Goal: Navigation & Orientation: Find specific page/section

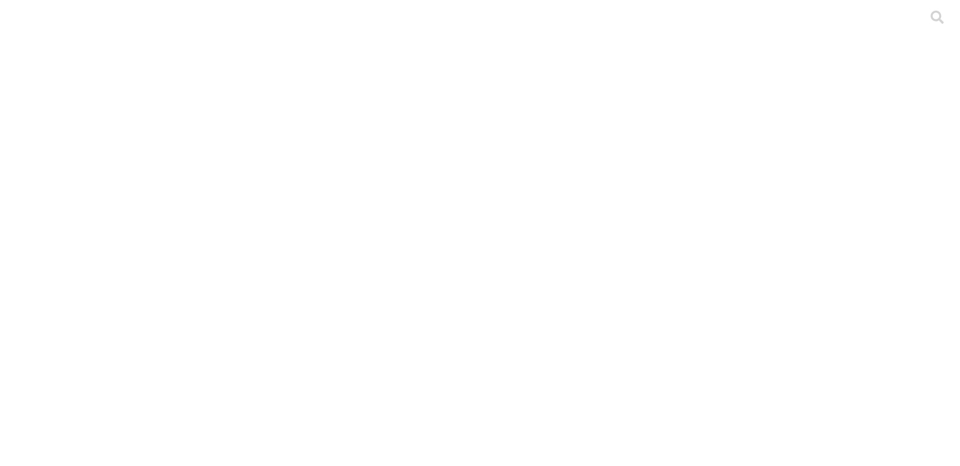
scroll to position [207, 0]
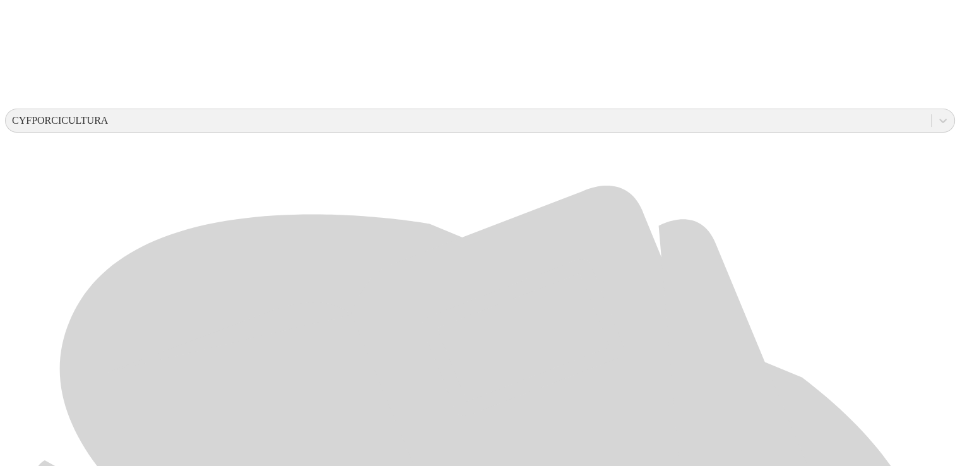
scroll to position [414, 0]
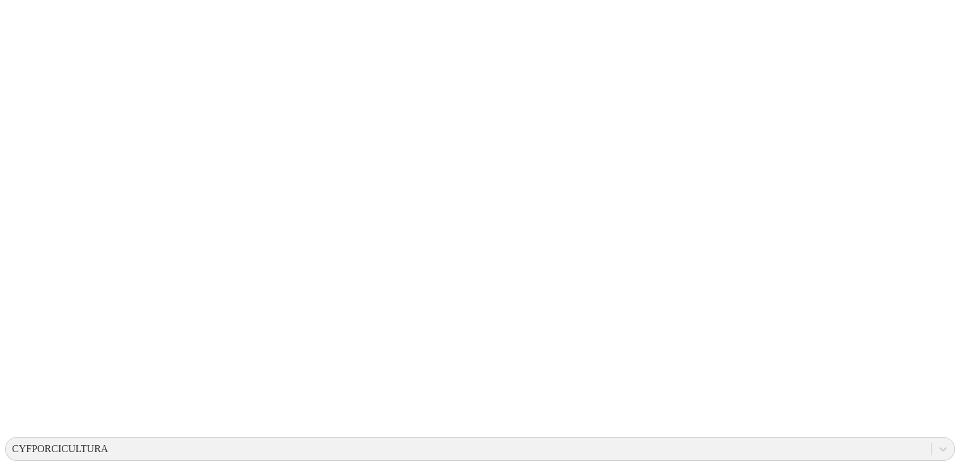
scroll to position [0, 0]
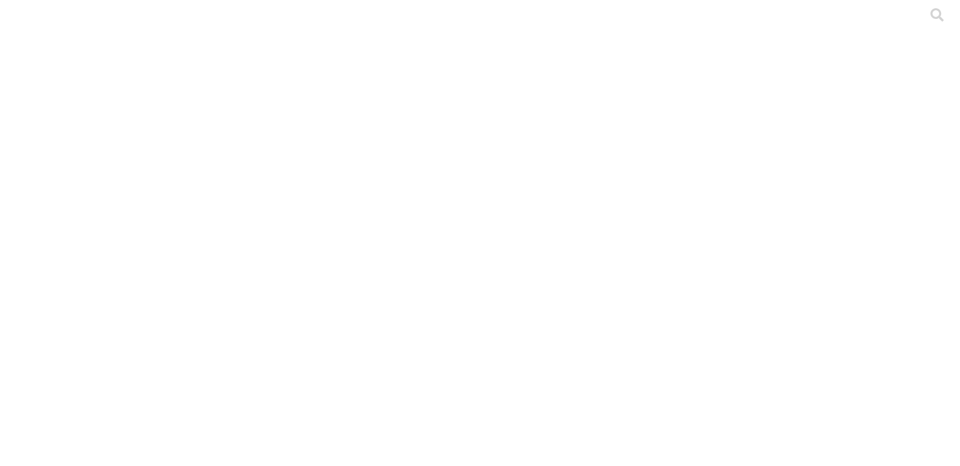
click at [35, 238] on icon at bounding box center [24, 257] width 39 height 39
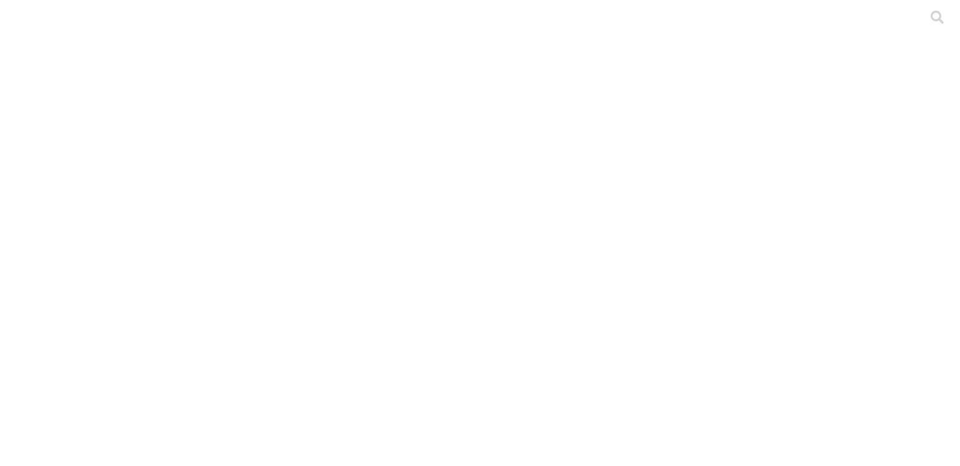
scroll to position [220, 0]
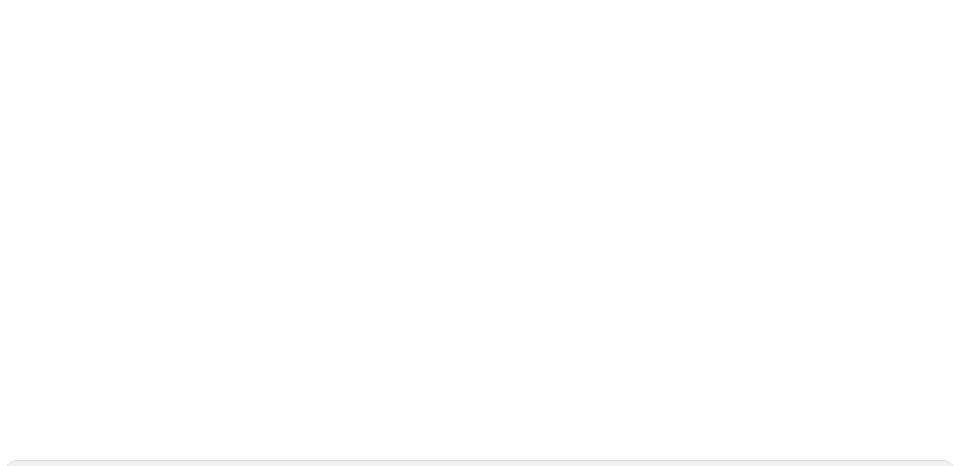
scroll to position [53, 0]
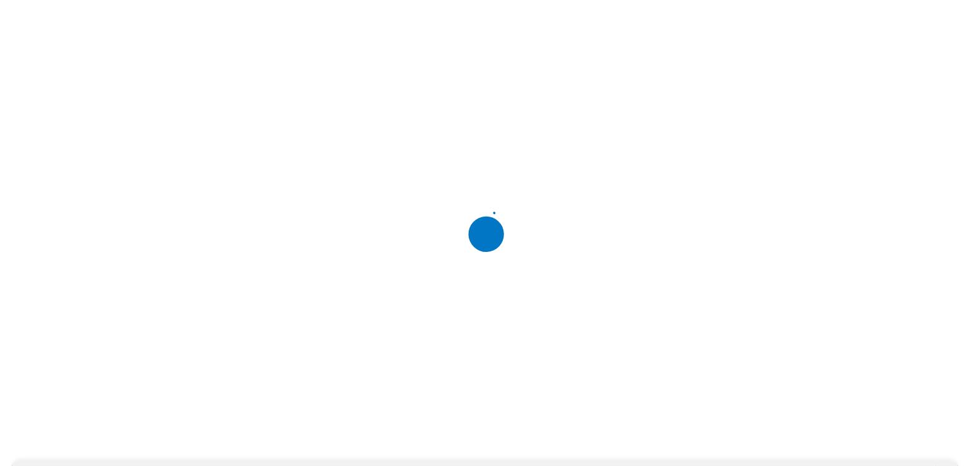
scroll to position [0, 0]
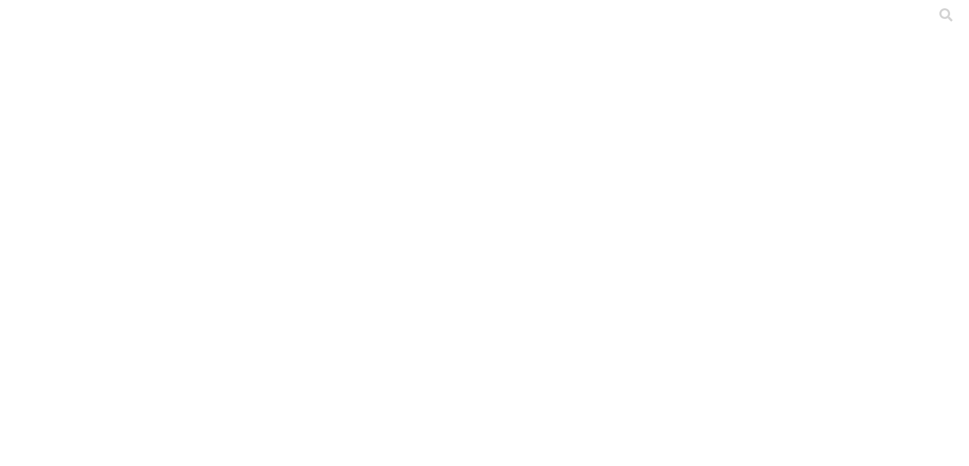
click at [35, 238] on icon at bounding box center [24, 257] width 39 height 39
